Goal: Register for event/course

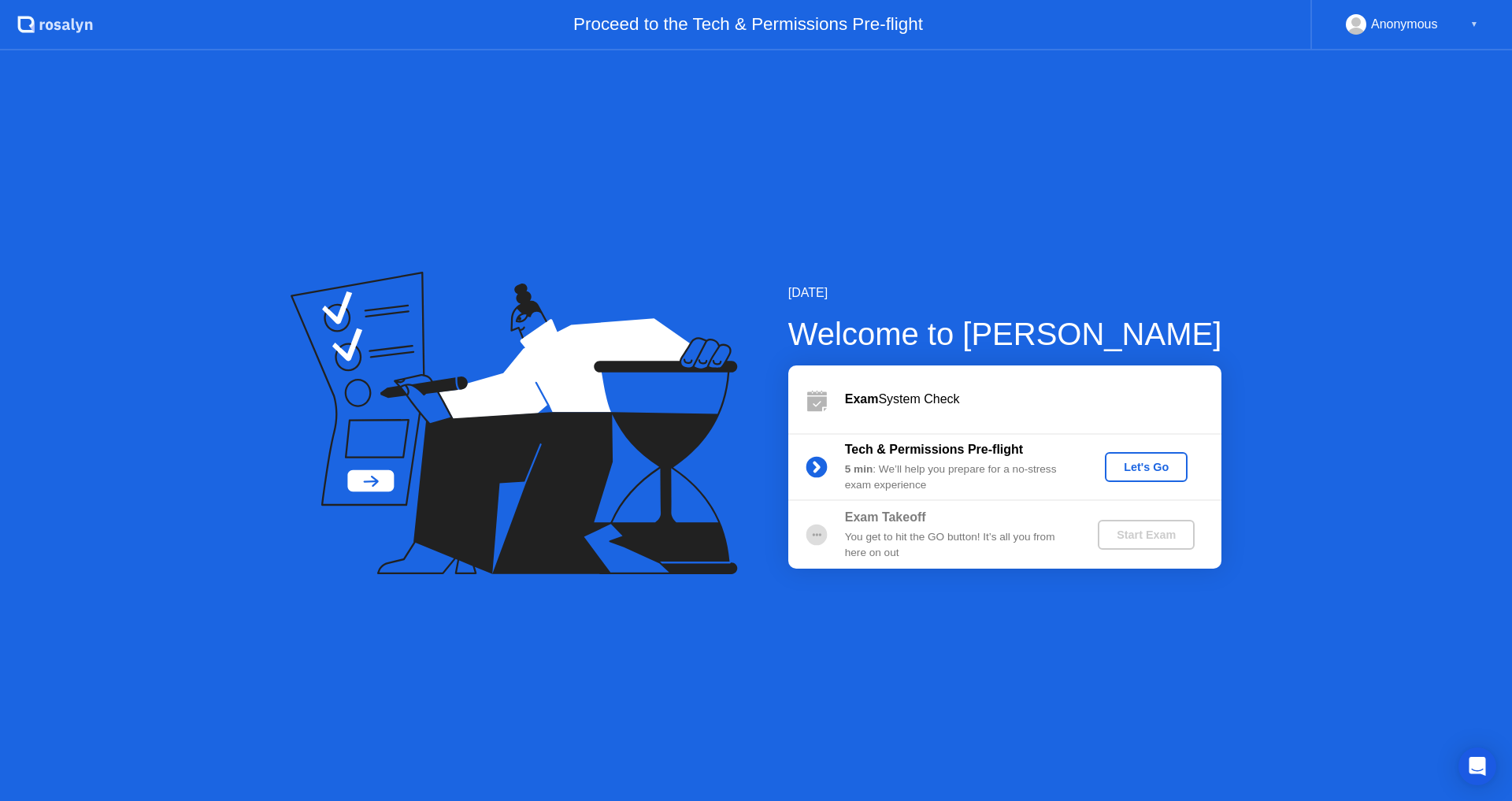
drag, startPoint x: 1140, startPoint y: 472, endPoint x: 938, endPoint y: 399, distance: 214.8
click at [939, 401] on div "Exam System Check Tech & Permissions Pre-flight 5 min : We’ll help you prepare …" at bounding box center [1004, 467] width 433 height 203
click at [937, 398] on div "Exam System Check" at bounding box center [1033, 399] width 376 height 19
click at [1154, 478] on button "Let's Go" at bounding box center [1146, 467] width 83 height 30
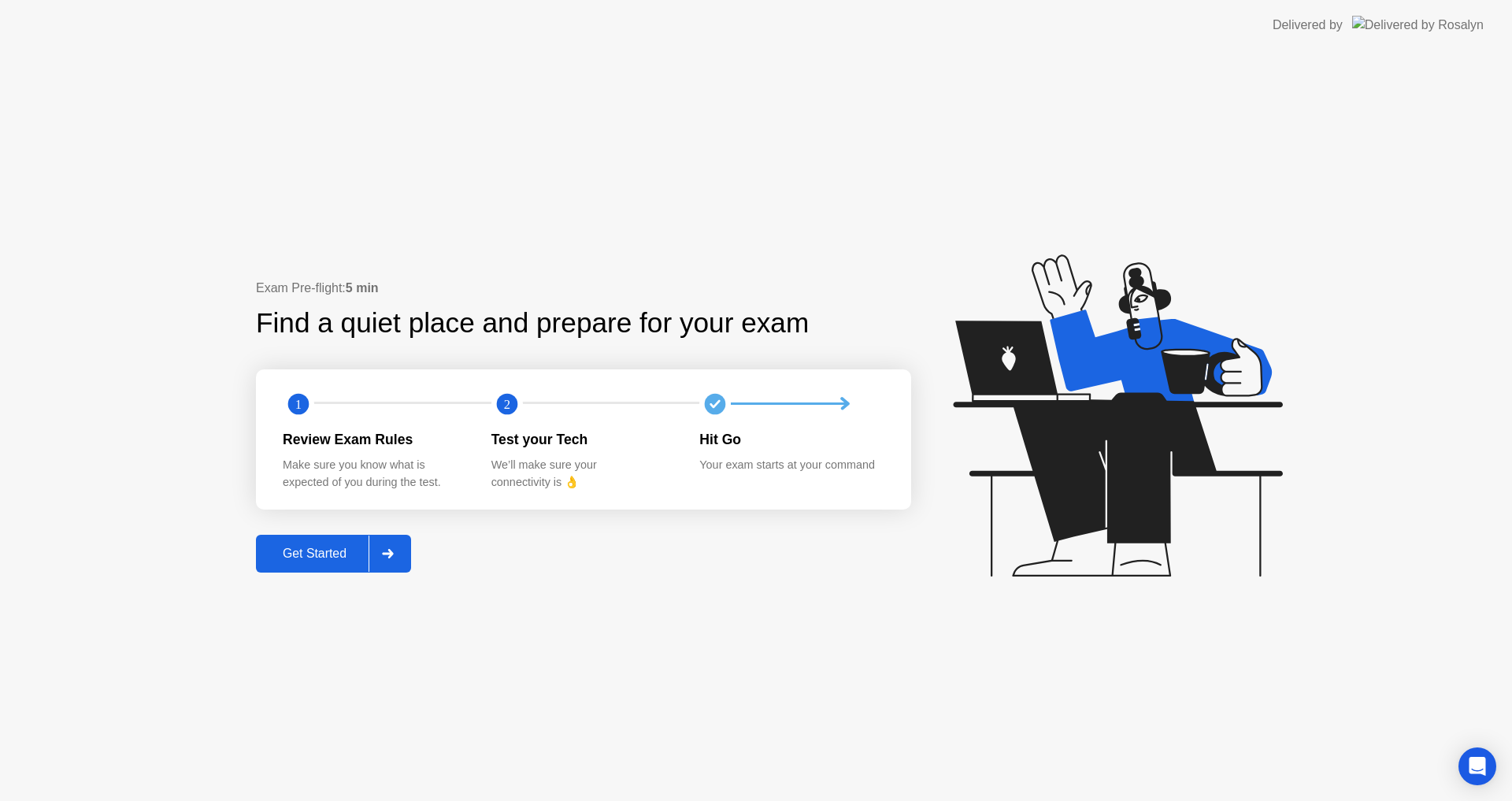
click at [339, 547] on div "Get Started" at bounding box center [315, 554] width 108 height 14
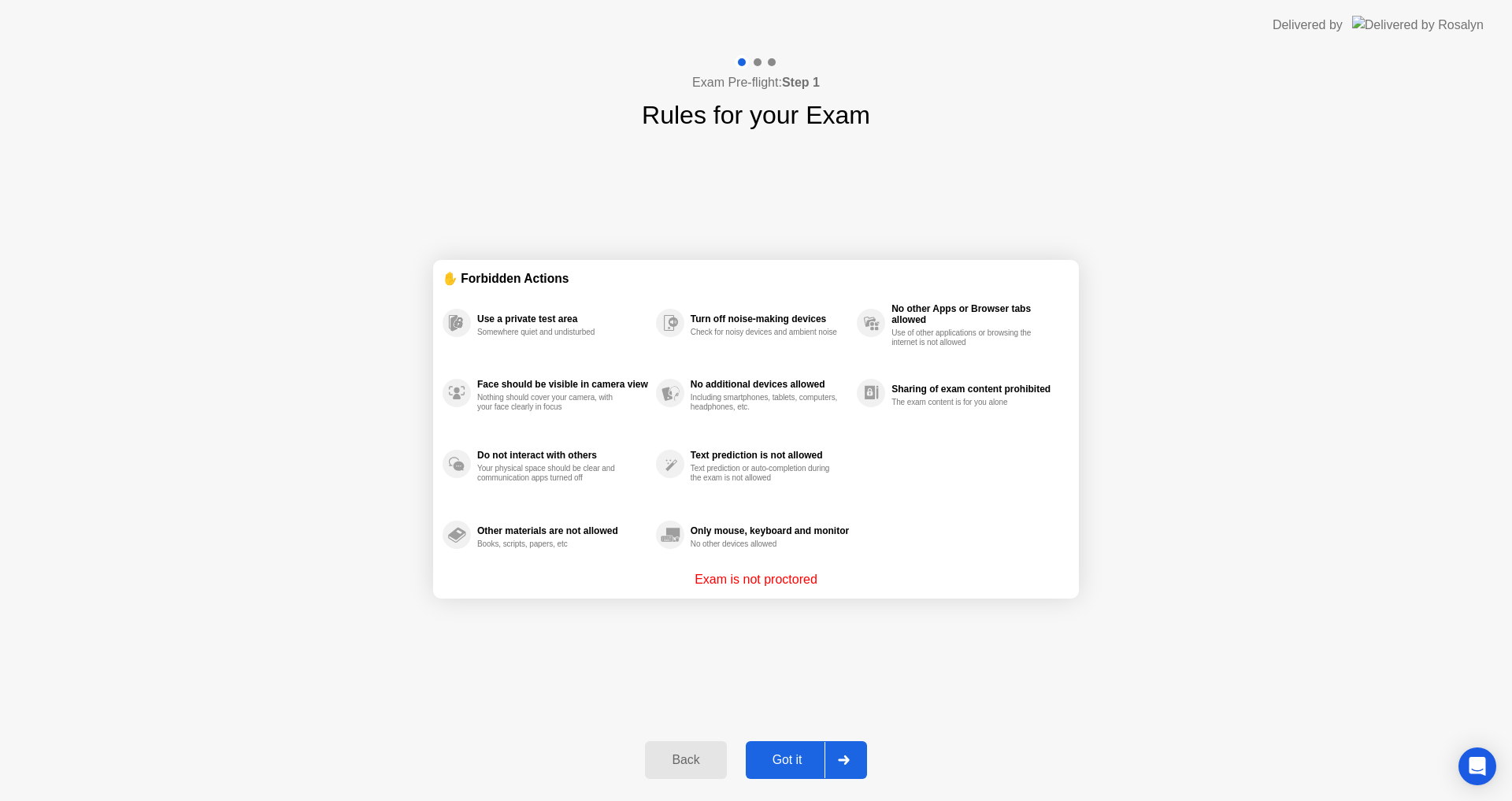
click at [823, 761] on div "Got it" at bounding box center [787, 760] width 74 height 14
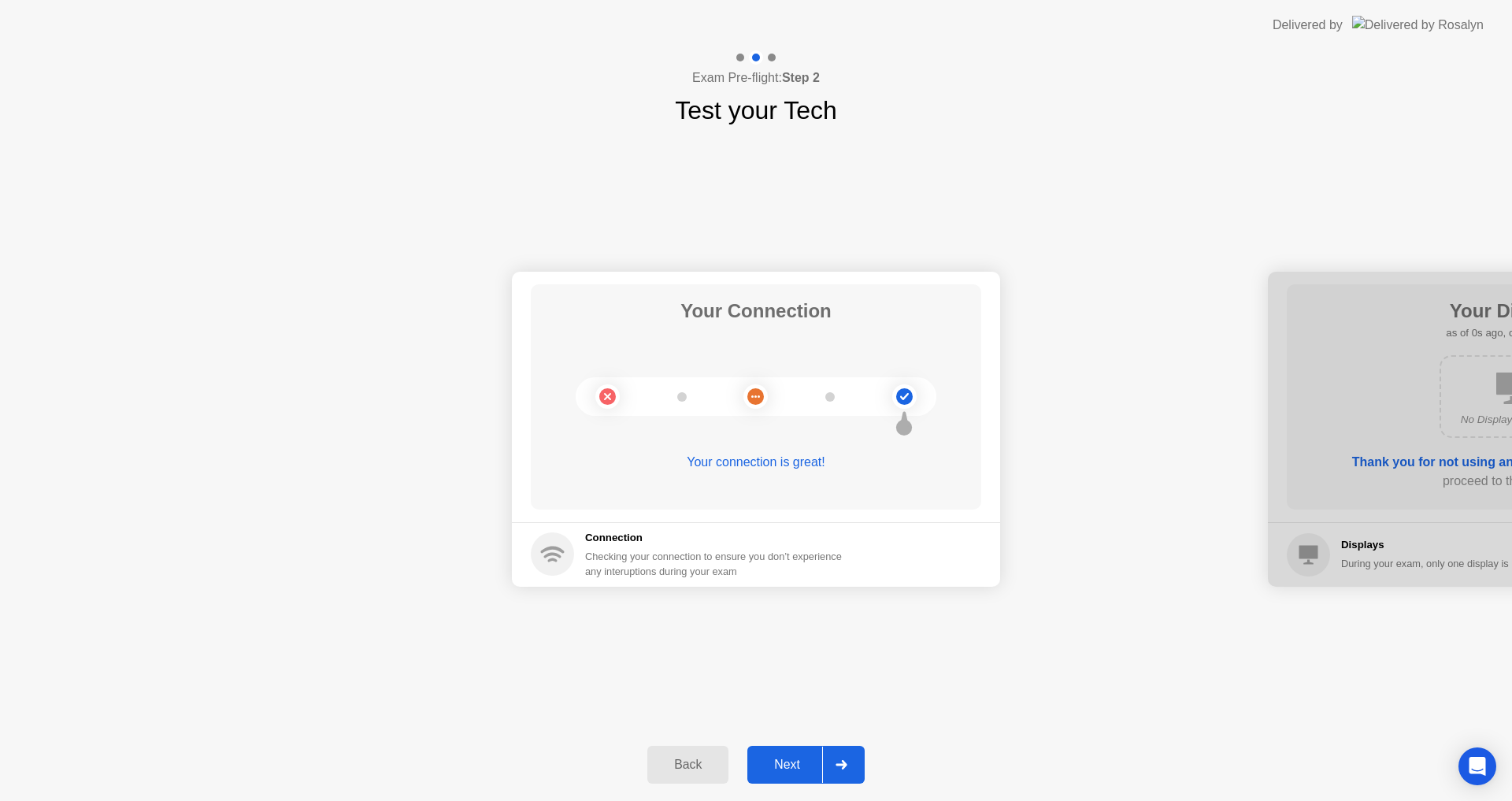
click at [811, 769] on div "Next" at bounding box center [786, 765] width 70 height 14
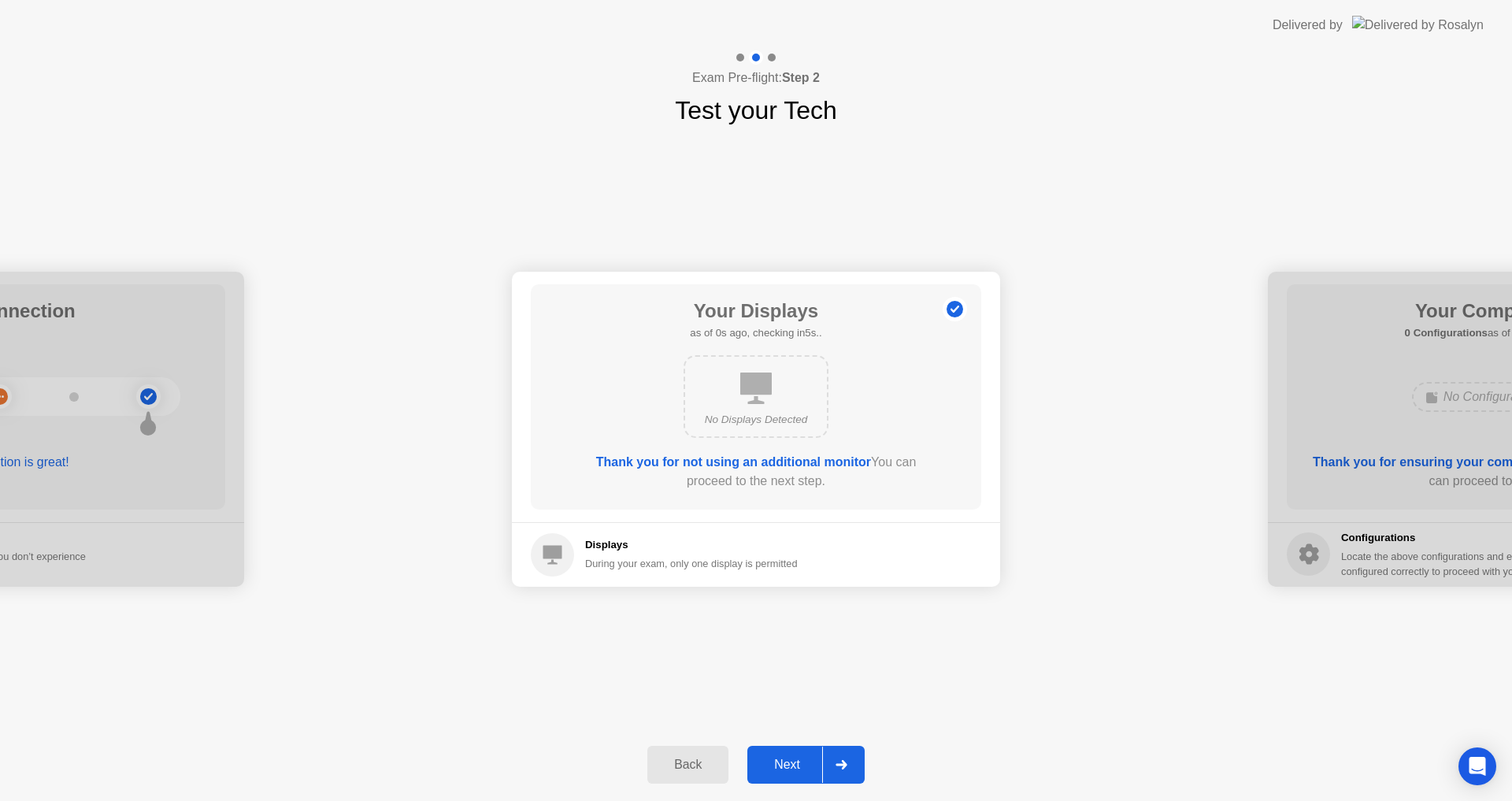
click at [802, 766] on div "Next" at bounding box center [786, 765] width 70 height 14
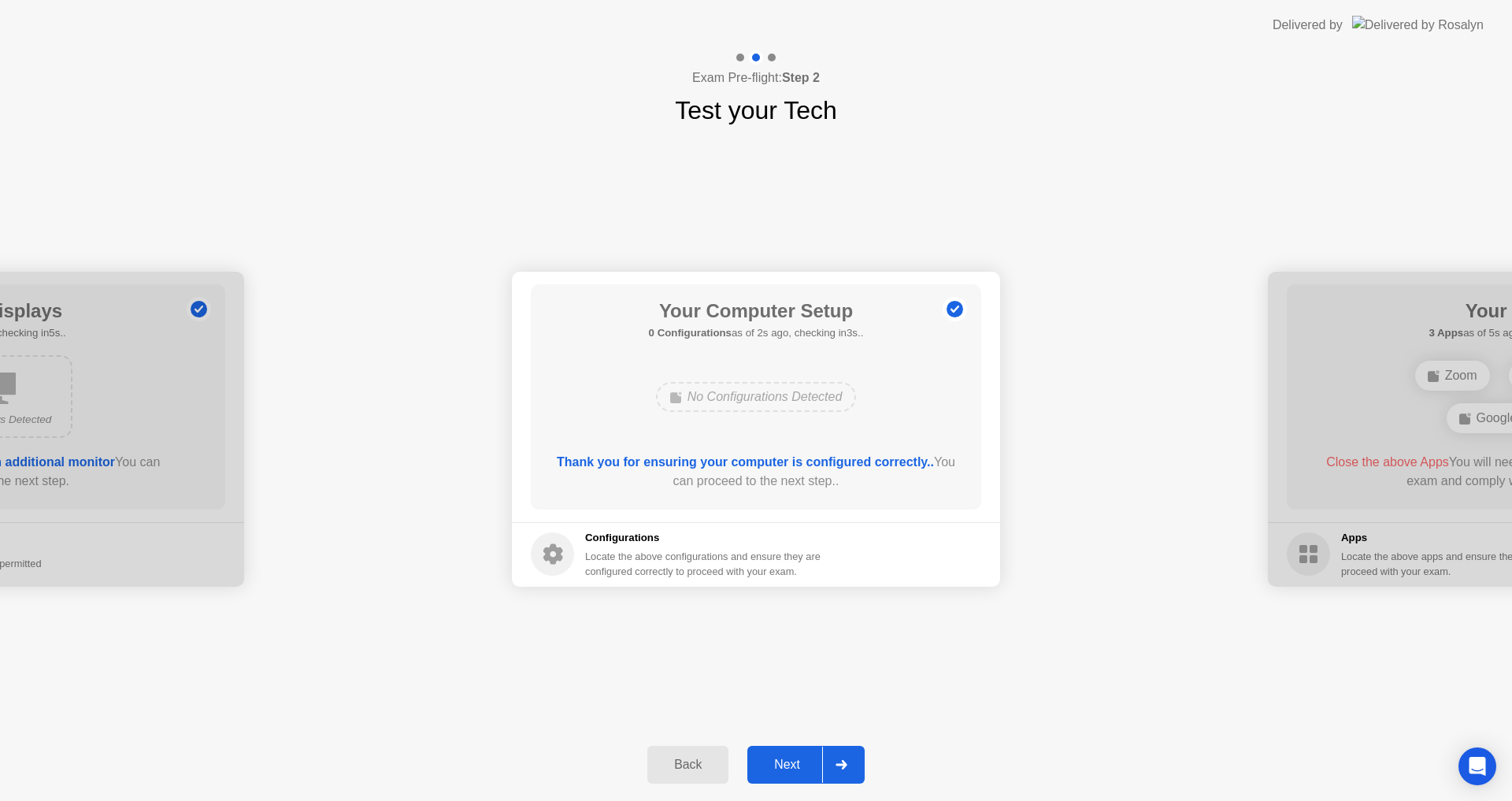
click at [802, 765] on div "Next" at bounding box center [786, 765] width 70 height 14
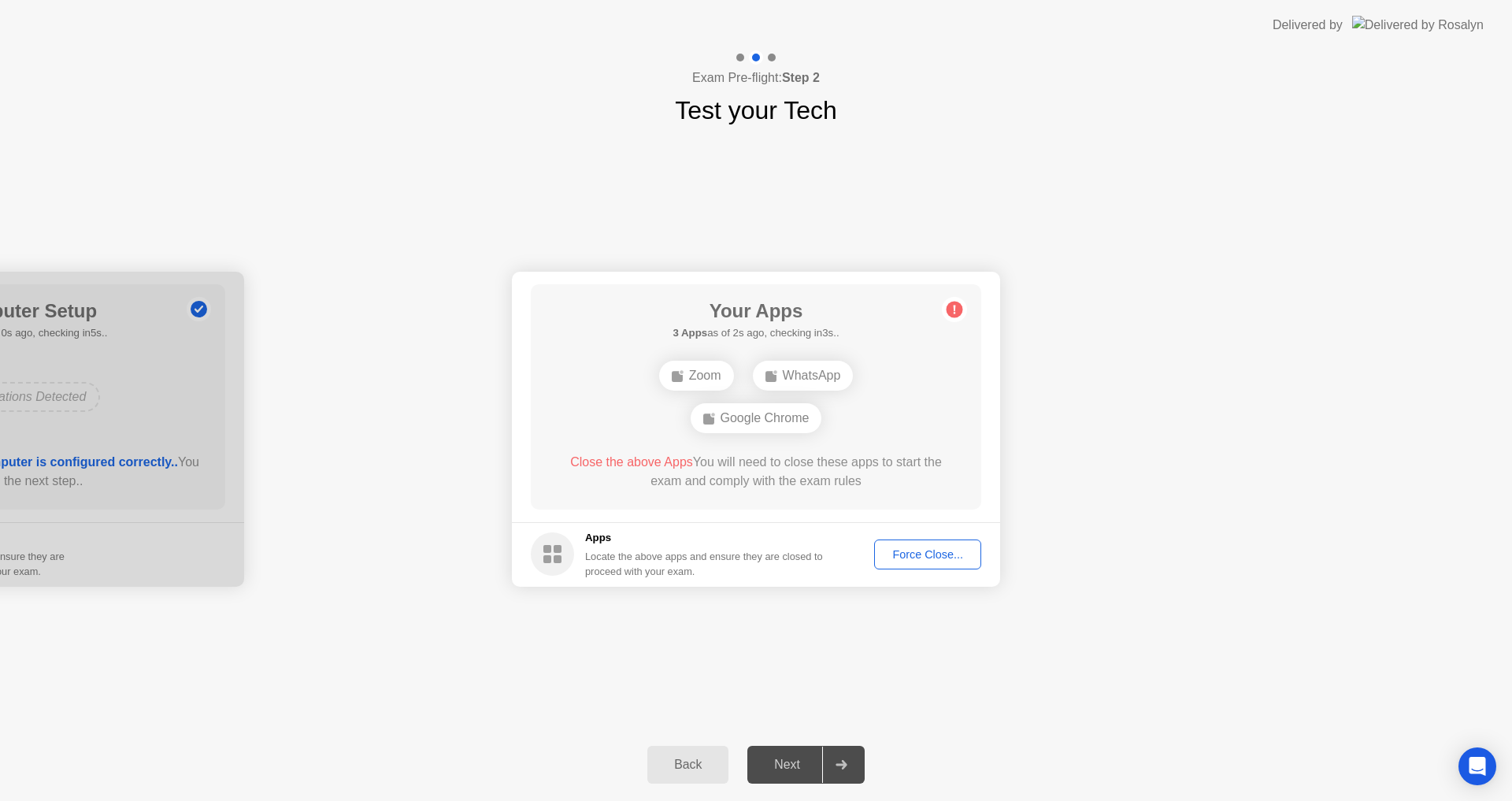
click at [821, 374] on div "WhatsApp" at bounding box center [802, 375] width 100 height 30
click at [1115, 136] on div "Your Connection Your connection is great! Connection Checking your connection t…" at bounding box center [756, 429] width 1512 height 599
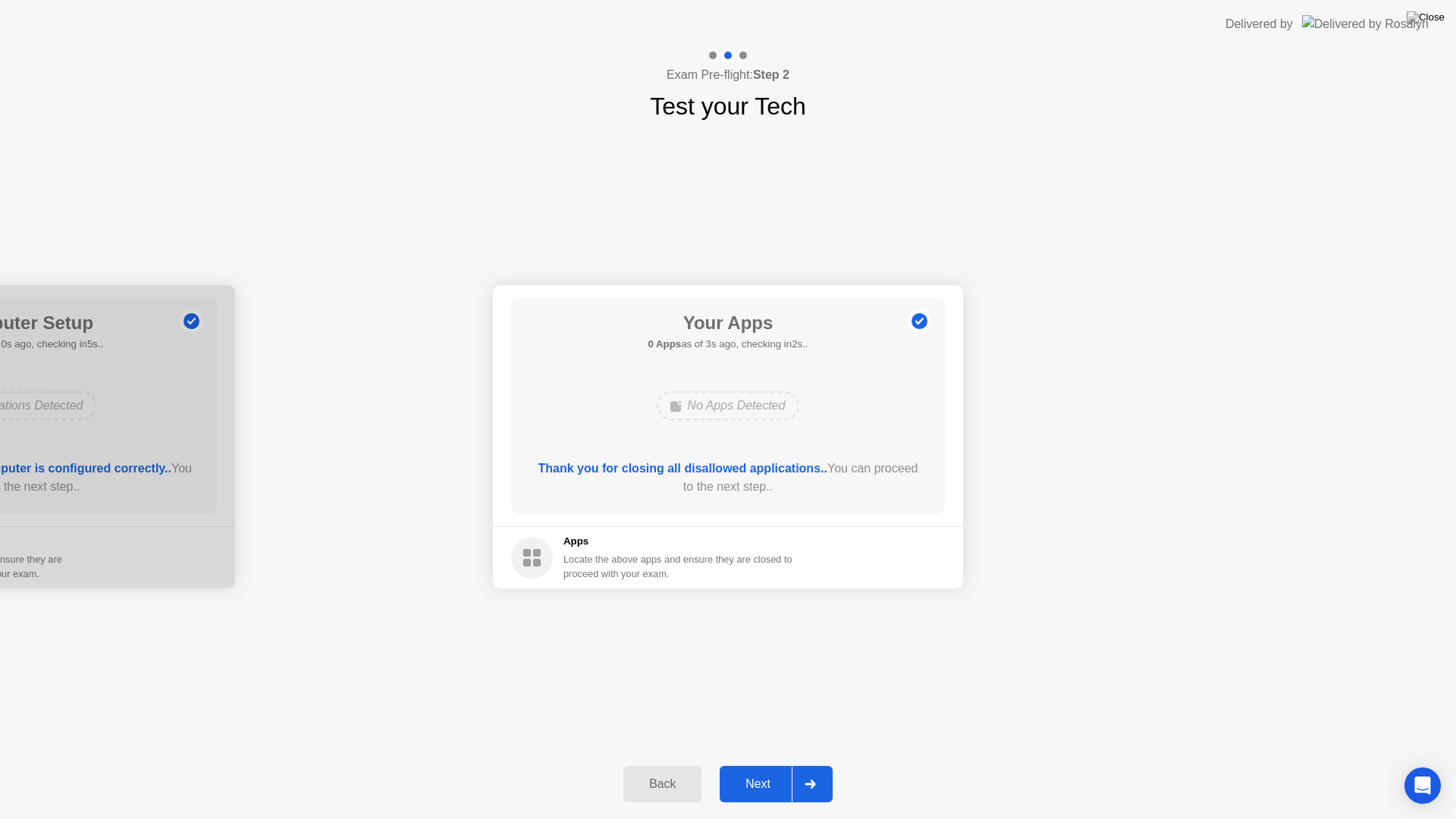
click at [769, 770] on div "Next" at bounding box center [757, 784] width 67 height 14
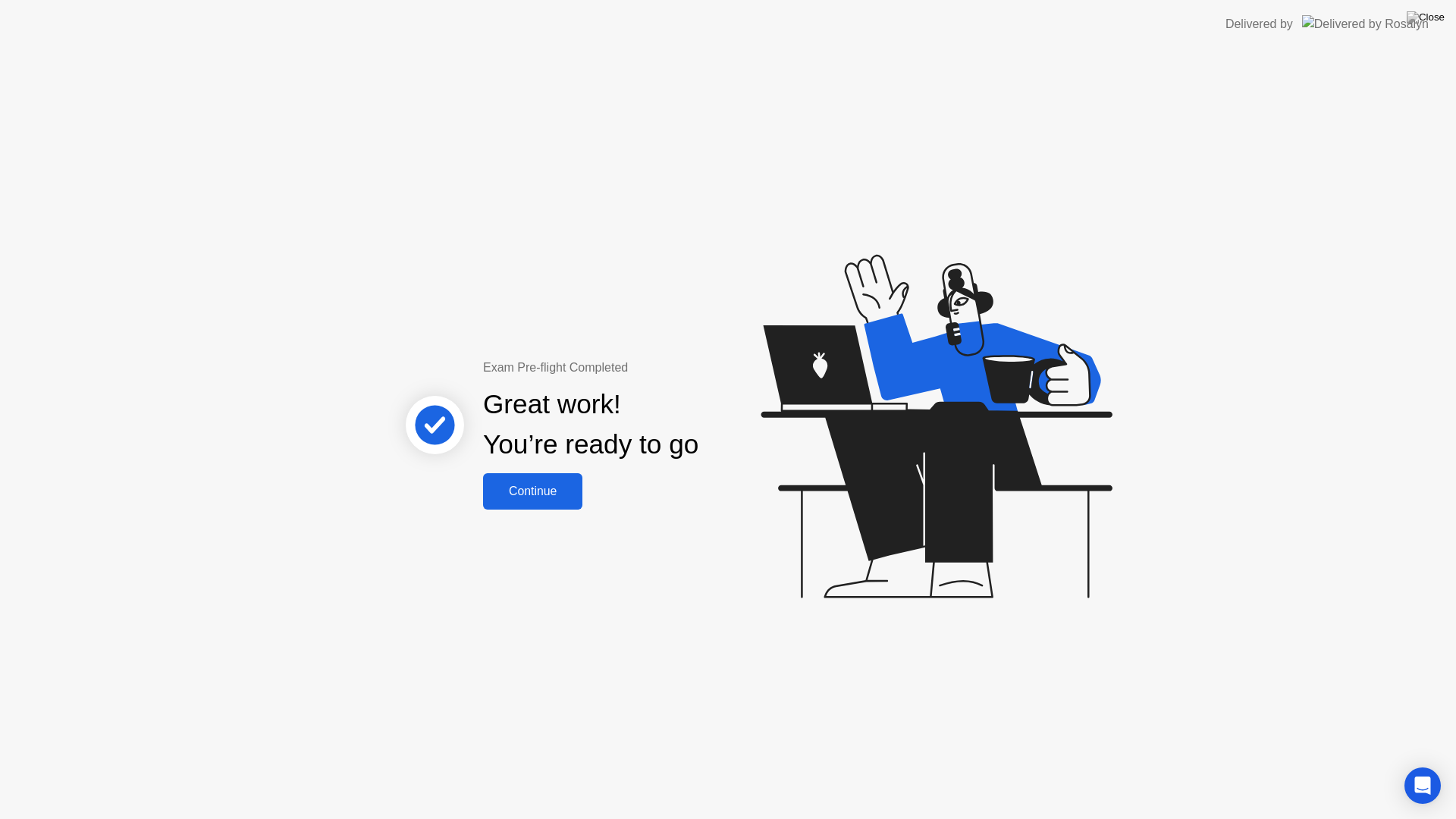
click at [557, 487] on div "Continue" at bounding box center [532, 491] width 90 height 14
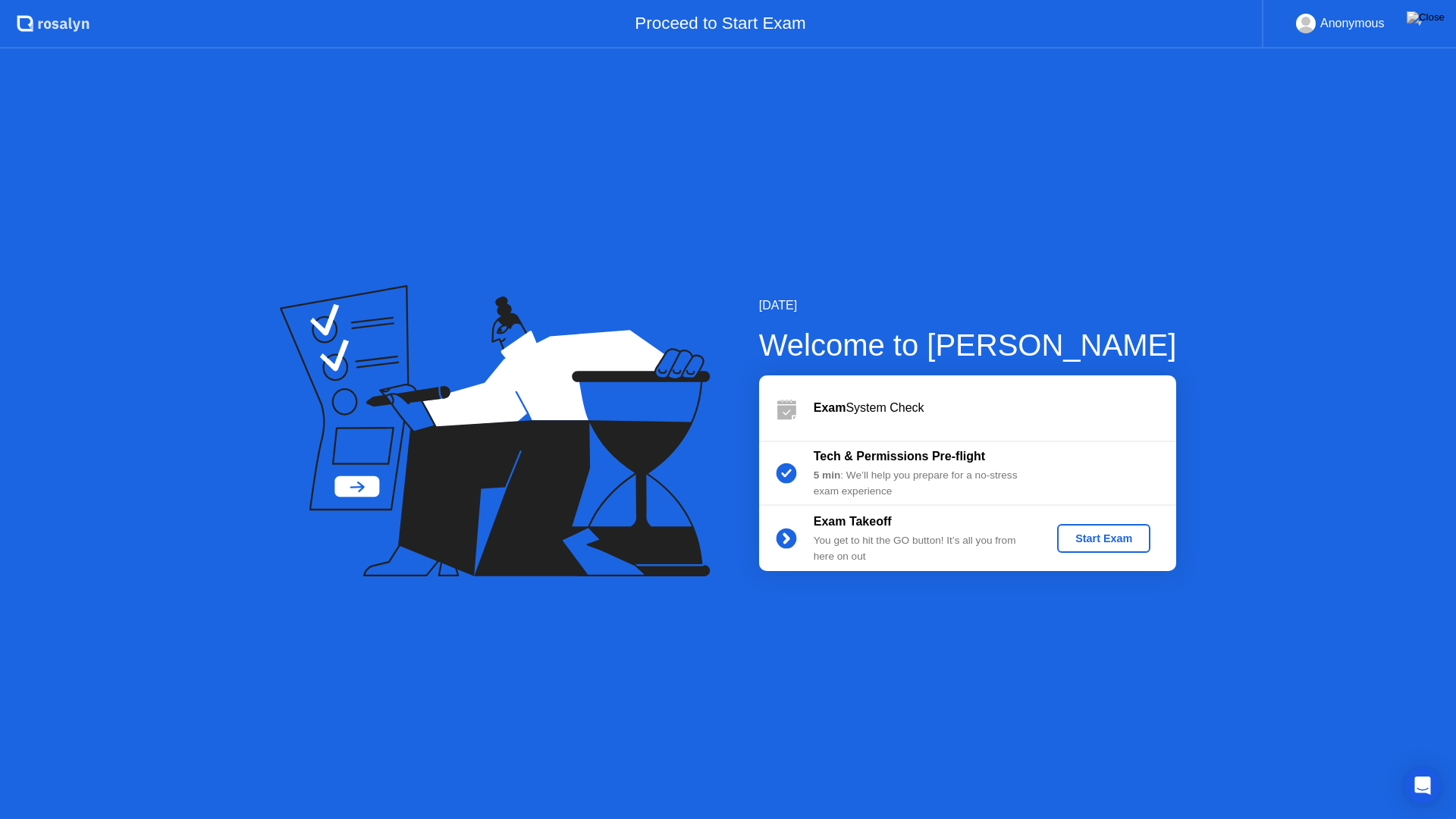
click at [835, 402] on b "Exam" at bounding box center [830, 408] width 32 height 13
click at [778, 412] on icon at bounding box center [786, 407] width 30 height 30
click at [1103, 539] on div "Start Exam" at bounding box center [1103, 538] width 81 height 12
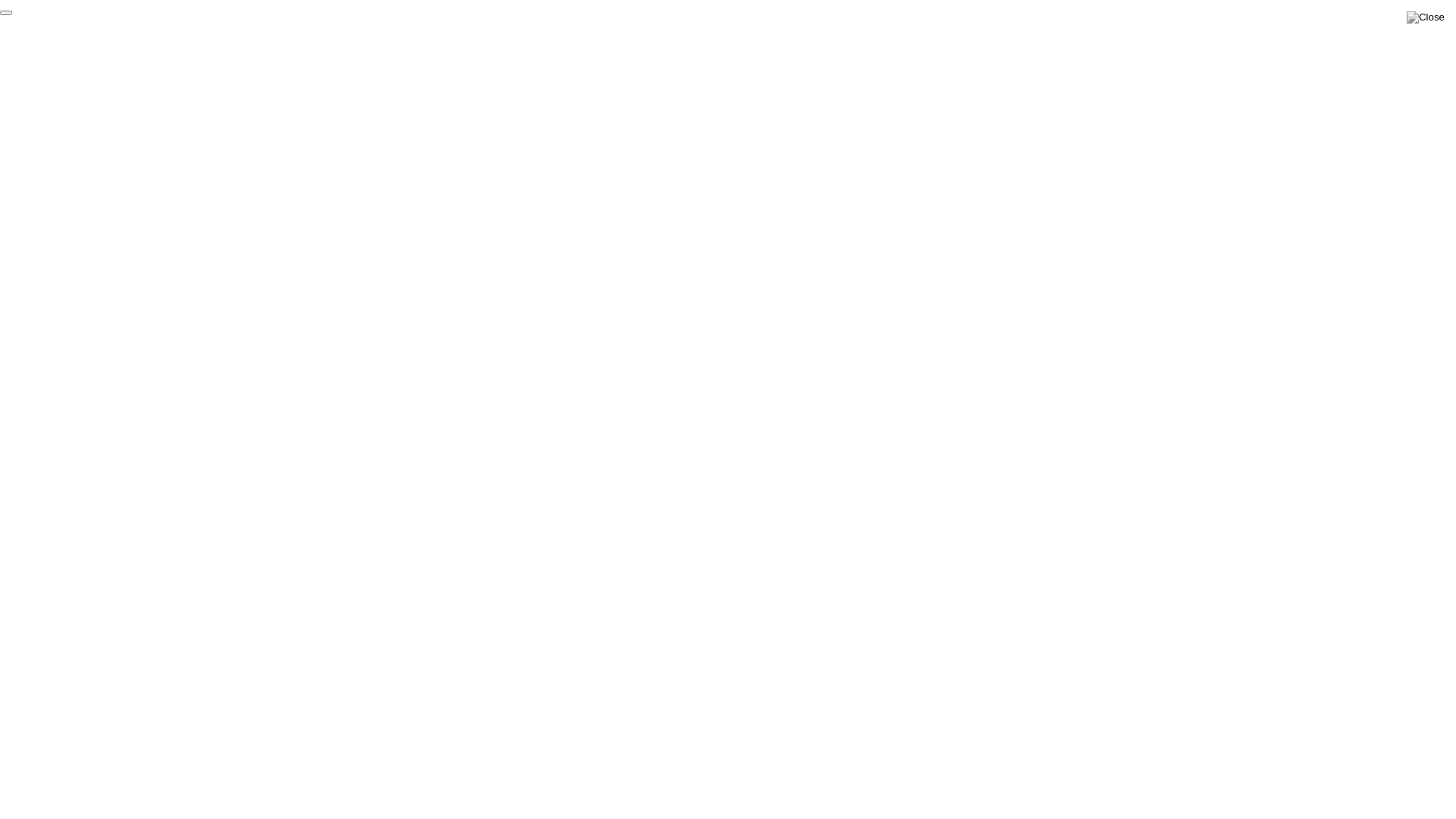
click at [12, 15] on button "End Proctoring Session" at bounding box center [6, 13] width 12 height 5
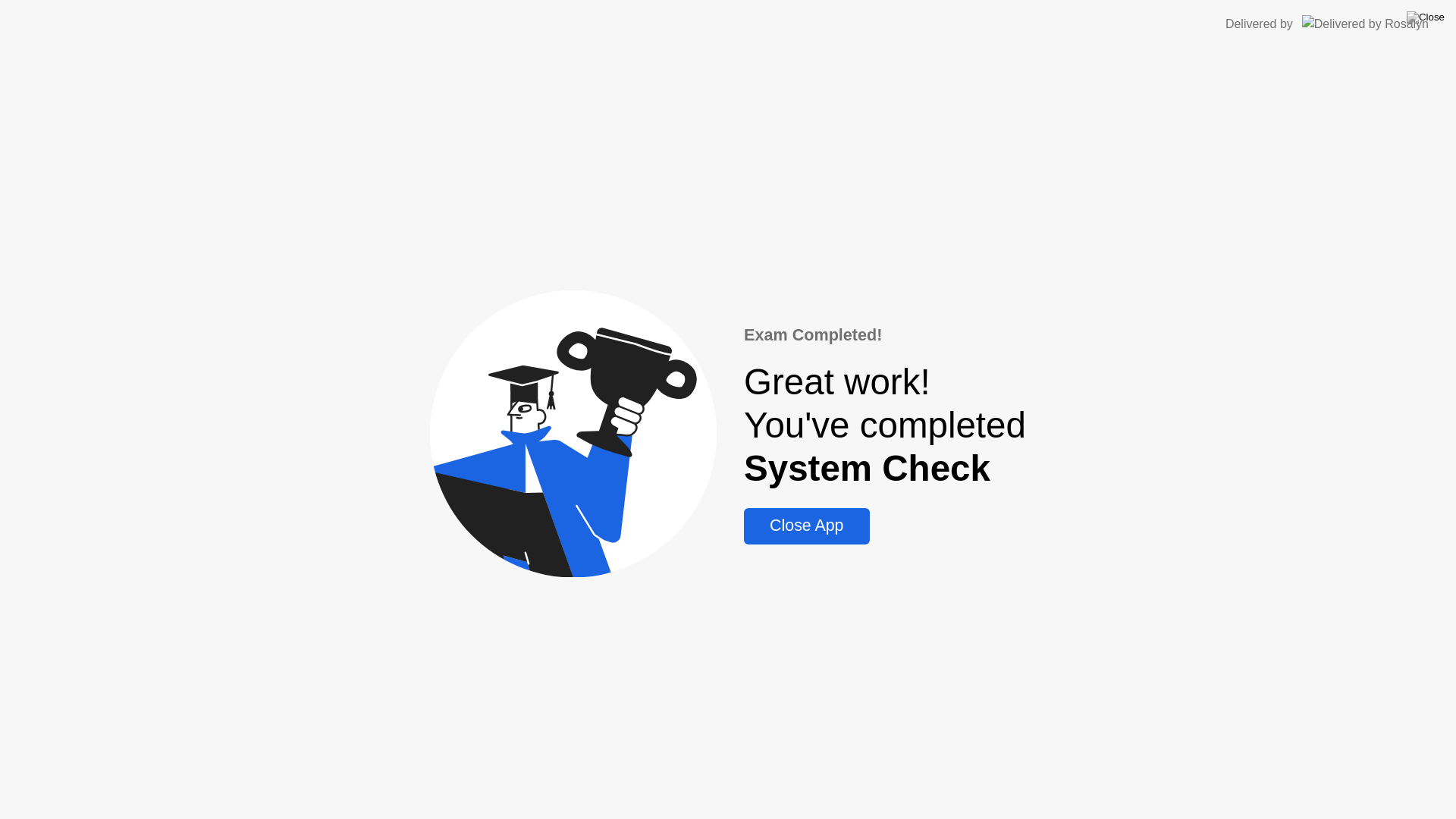
click at [830, 527] on div "Close App" at bounding box center [806, 526] width 116 height 19
